Goal: Use online tool/utility: Utilize a website feature to perform a specific function

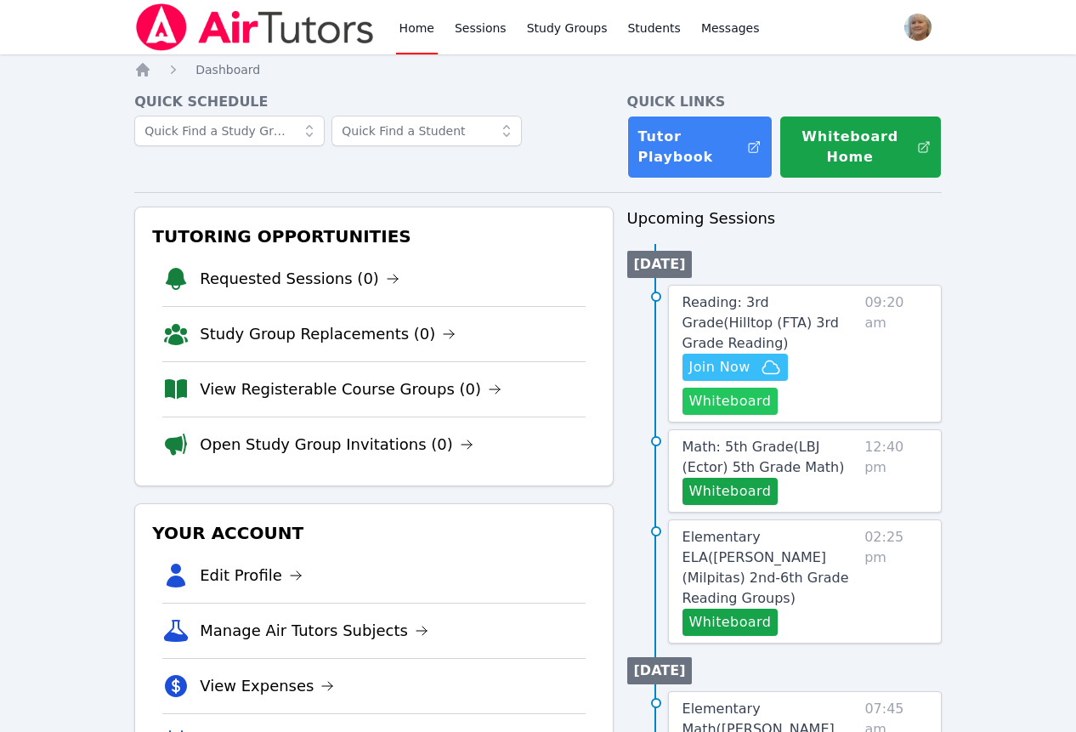
click at [769, 415] on button "Whiteboard" at bounding box center [731, 401] width 96 height 27
